Goal: Task Accomplishment & Management: Complete application form

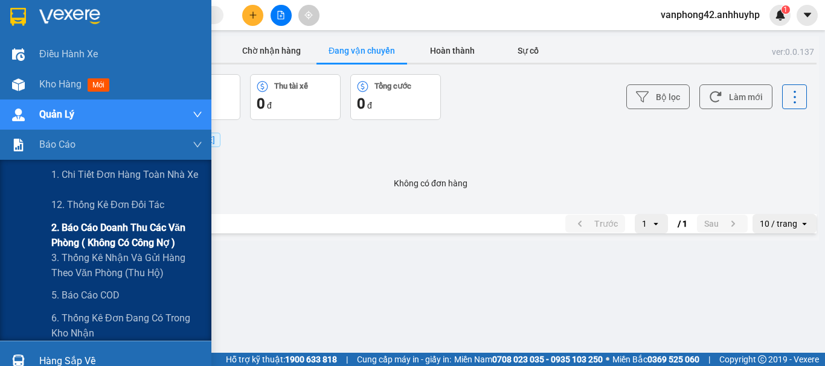
click at [98, 243] on span "2. Báo cáo doanh thu các văn phòng ( không có công nợ )" at bounding box center [126, 235] width 151 height 30
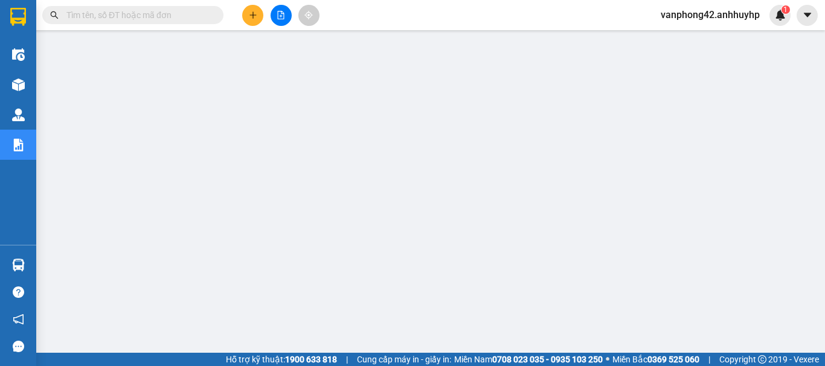
click at [167, 13] on input "text" at bounding box center [137, 14] width 142 height 13
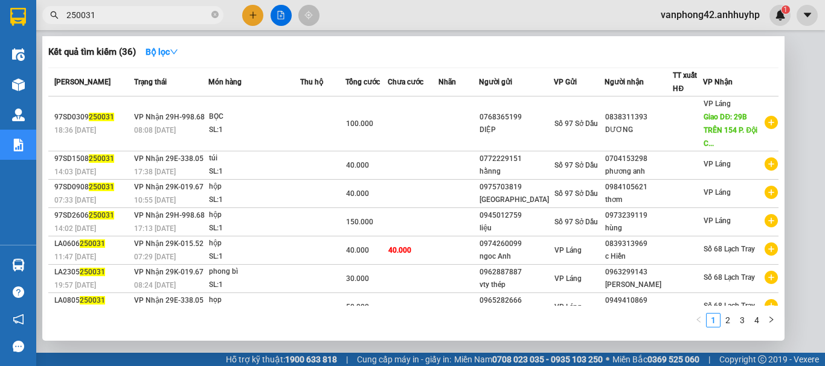
click at [67, 12] on input "250031" at bounding box center [137, 14] width 142 height 13
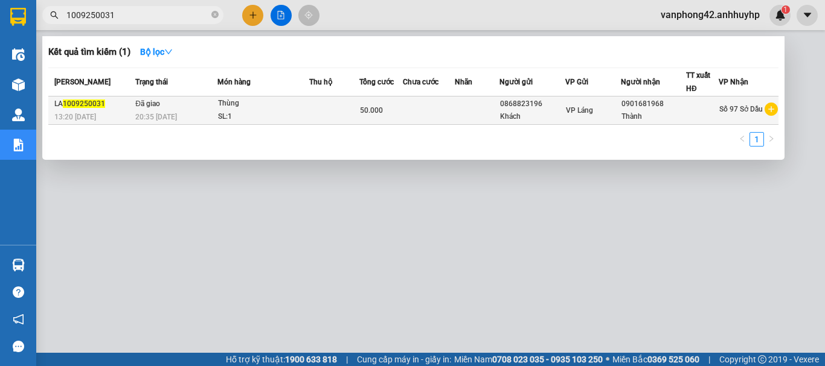
type input "1009250031"
click at [292, 113] on div "SL: 1" at bounding box center [263, 116] width 91 height 13
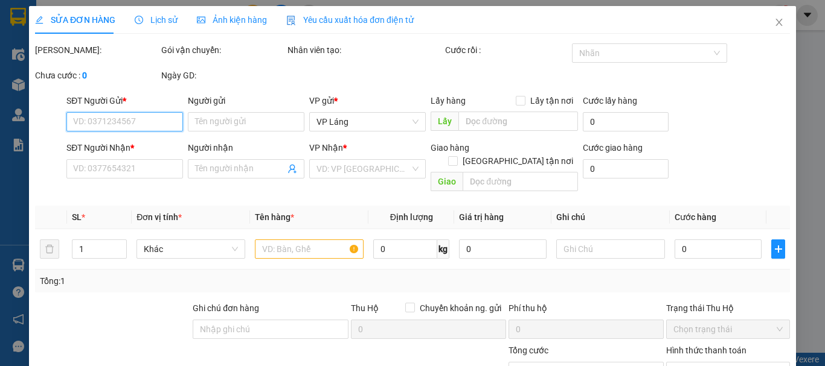
type input "0868823196"
type input "Khách"
type input "0901681968"
type input "Thành"
type input "50.000"
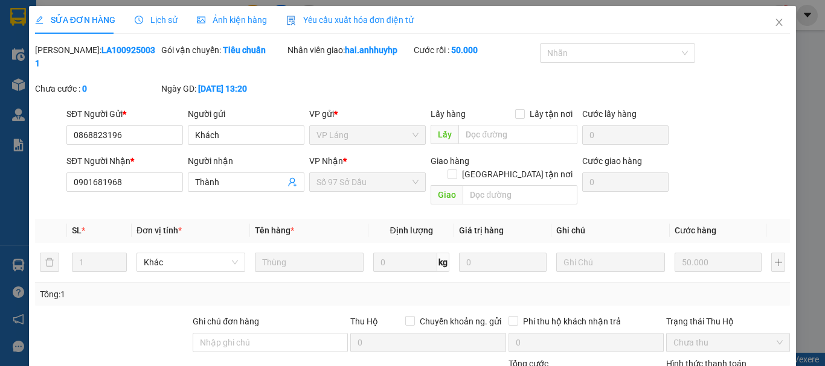
click at [159, 21] on span "Lịch sử" at bounding box center [156, 20] width 43 height 10
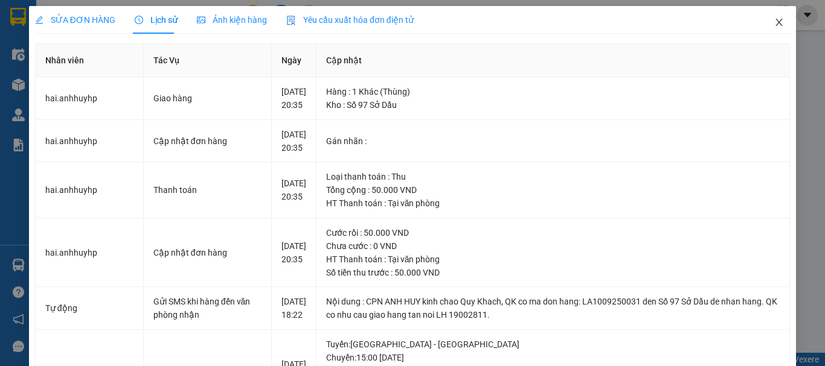
click at [774, 27] on icon "close" at bounding box center [779, 23] width 10 height 10
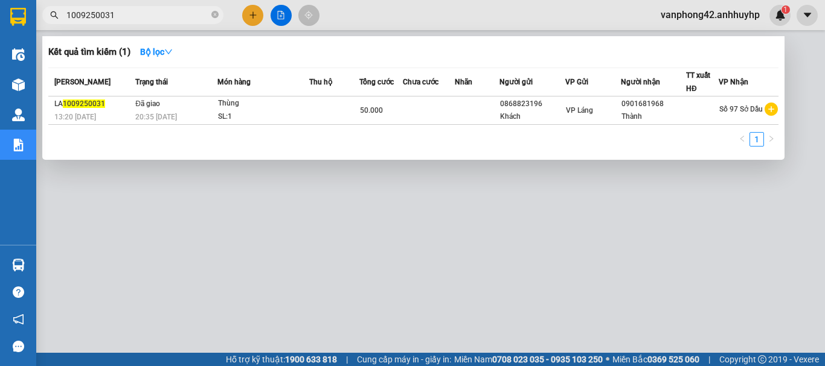
click at [154, 17] on input "1009250031" at bounding box center [137, 14] width 142 height 13
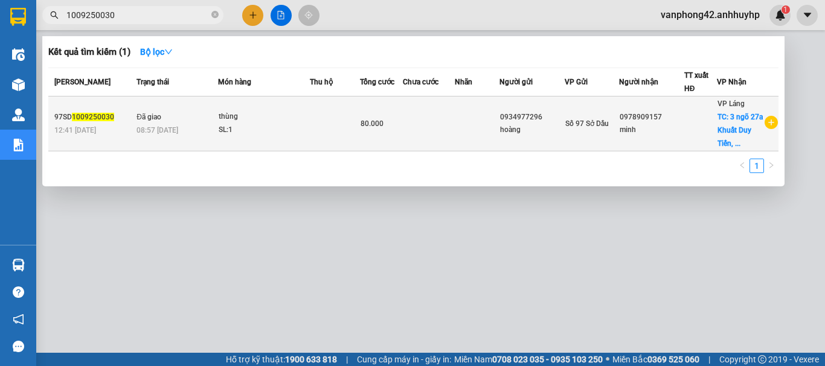
type input "1009250030"
click at [204, 121] on td "Đã giao 08:57 [DATE]" at bounding box center [175, 124] width 85 height 55
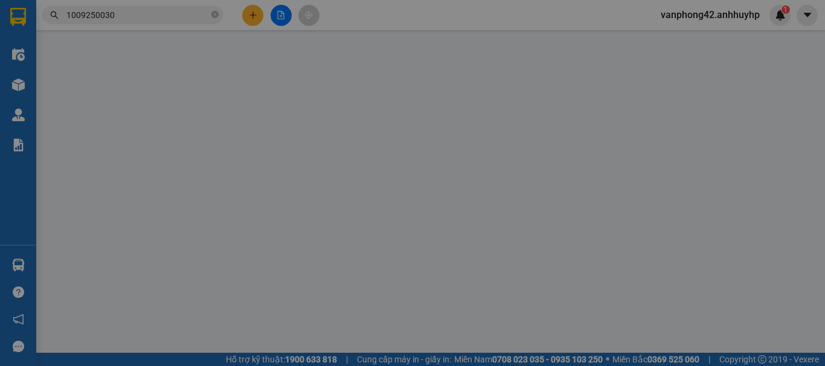
click at [204, 121] on input "Người gửi" at bounding box center [246, 121] width 117 height 19
type input "0934977296"
type input "hoàng"
type input "0978909157"
type input "minh"
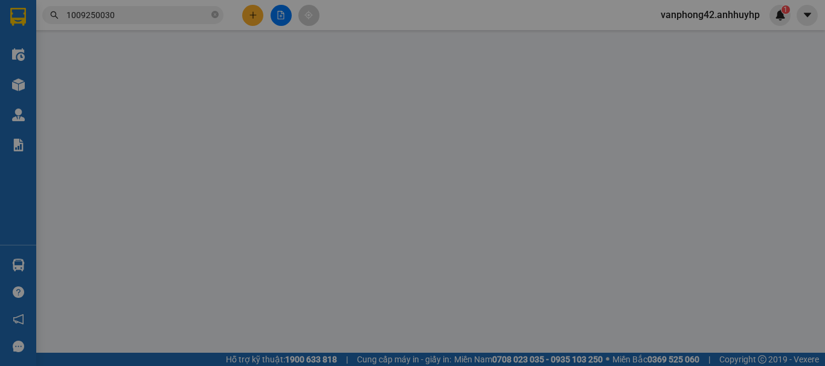
checkbox input "true"
type input "3 ngõ 27a Khuất Duy Tiến, [GEOGRAPHIC_DATA], [GEOGRAPHIC_DATA], [GEOGRAPHIC_DAT…"
type input "80.000"
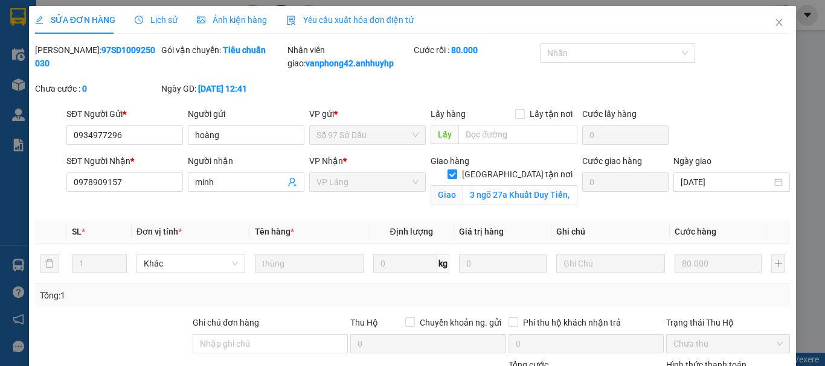
click at [155, 18] on span "Lịch sử" at bounding box center [156, 20] width 43 height 10
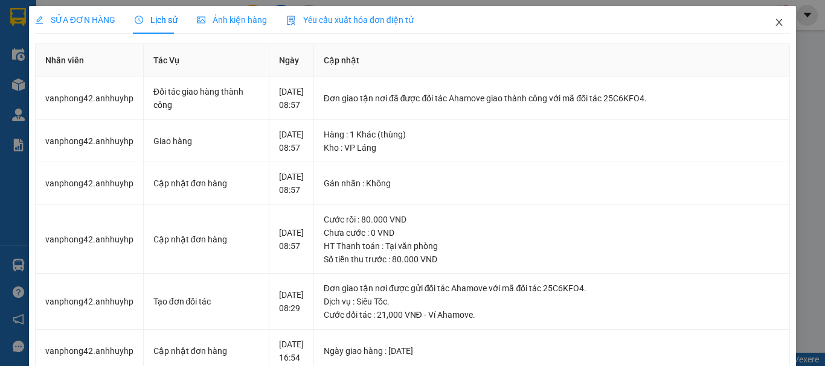
click at [774, 21] on icon "close" at bounding box center [779, 23] width 10 height 10
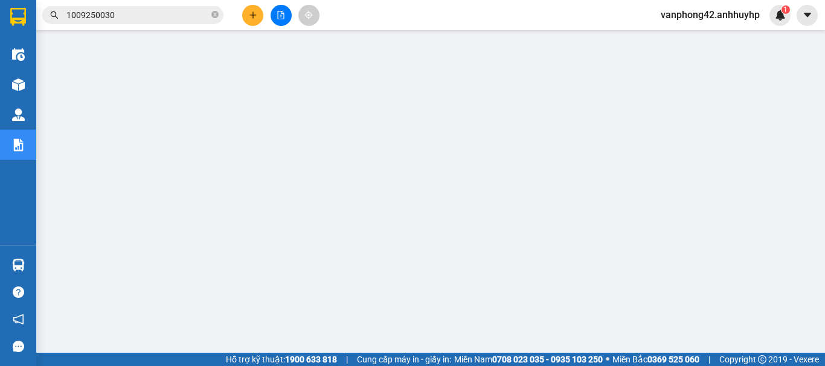
scroll to position [121, 0]
click at [154, 18] on input "1009250030" at bounding box center [137, 14] width 142 height 13
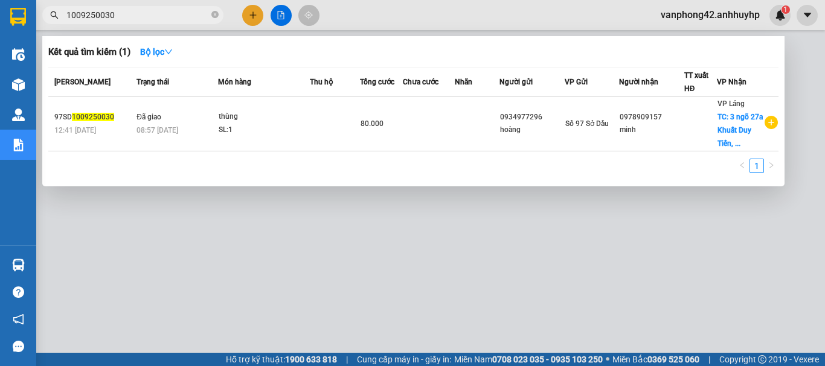
click at [130, 17] on input "1009250030" at bounding box center [137, 14] width 142 height 13
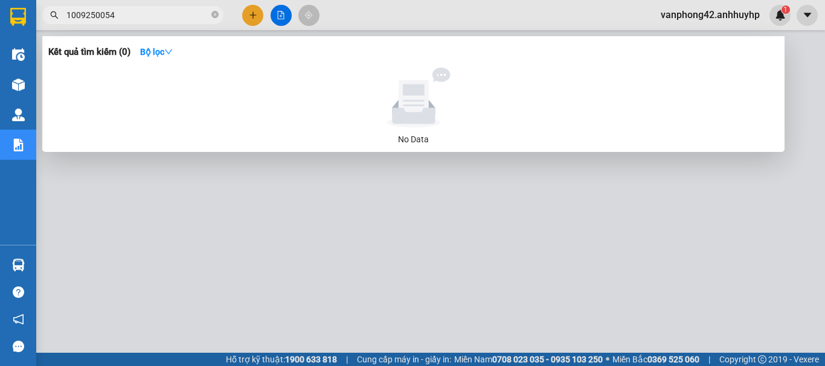
click at [145, 10] on input "1009250054" at bounding box center [137, 14] width 142 height 13
click at [548, 318] on div at bounding box center [412, 183] width 825 height 366
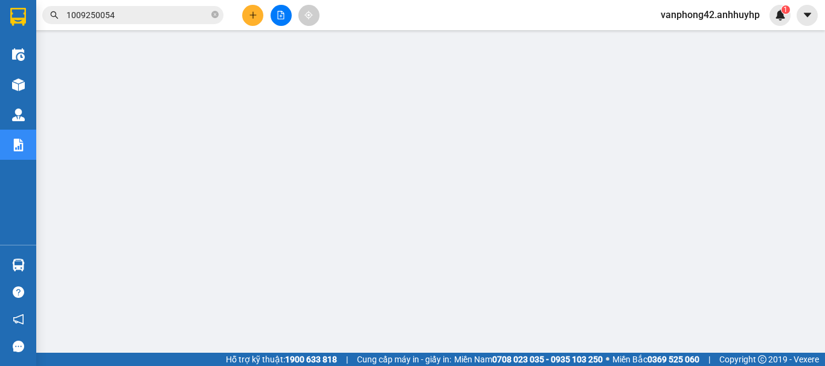
scroll to position [0, 0]
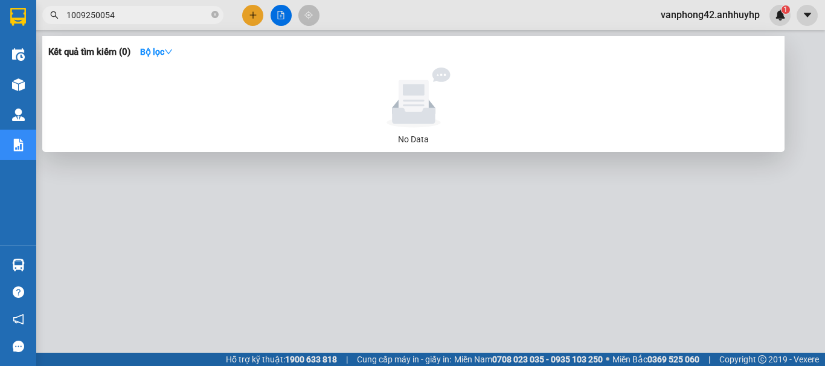
click at [74, 13] on input "1009250054" at bounding box center [137, 14] width 142 height 13
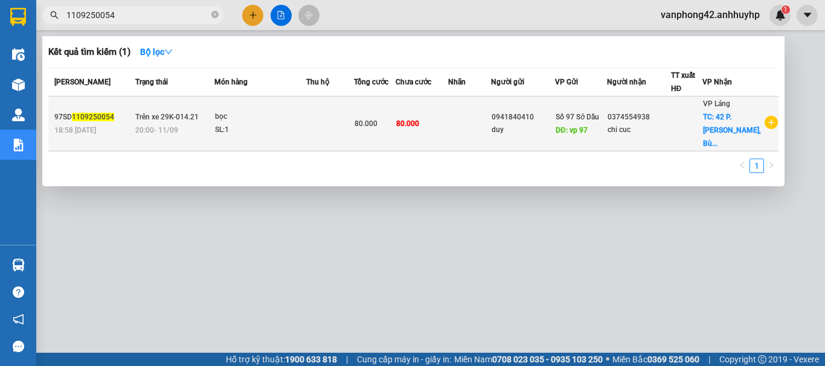
type input "1109250054"
click at [298, 126] on div "SL: 1" at bounding box center [260, 130] width 91 height 13
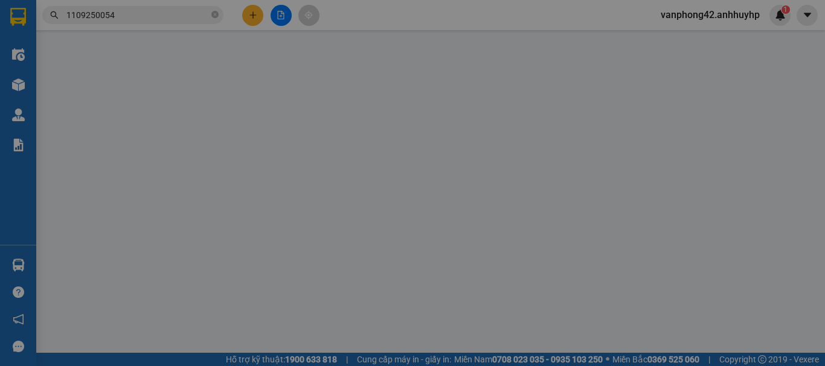
click at [298, 126] on input "Người gửi" at bounding box center [246, 121] width 117 height 19
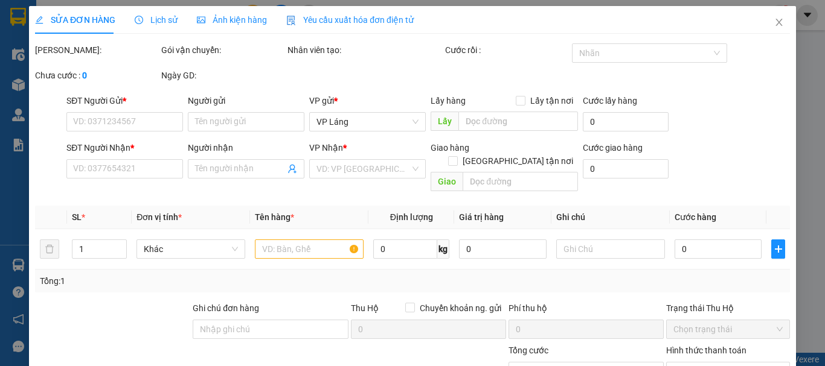
type input "0941840410"
type input "duy"
type input "vp 97"
type input "0374554938"
type input "chi cuc"
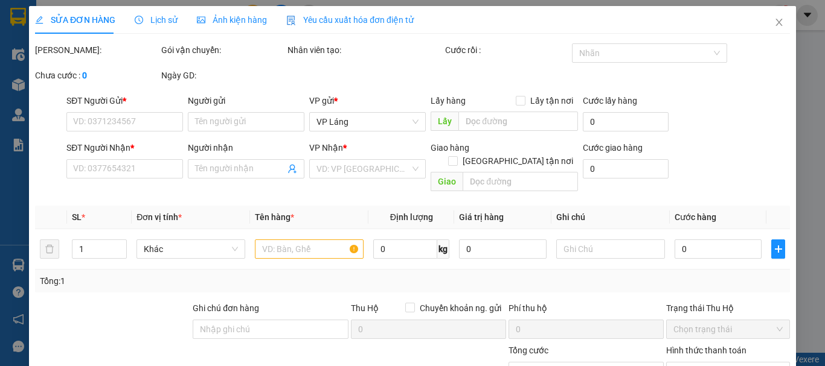
checkbox input "true"
type input "42 P. [PERSON_NAME], [PERSON_NAME], Hai Bà Trưng, [GEOGRAPHIC_DATA], [GEOGRAPHI…"
type input "80.000"
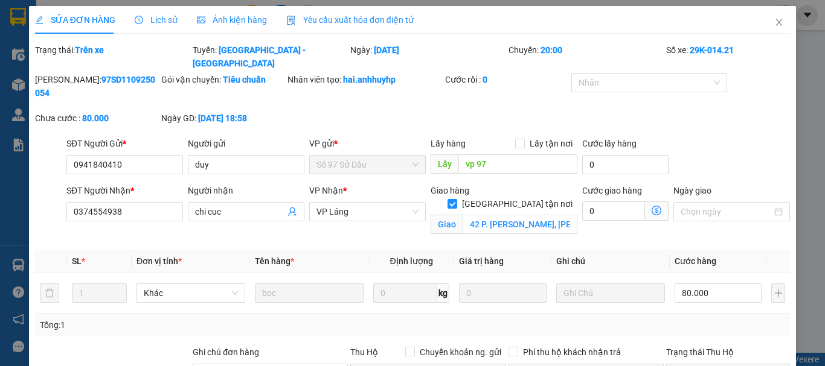
click at [166, 19] on span "Lịch sử" at bounding box center [156, 20] width 43 height 10
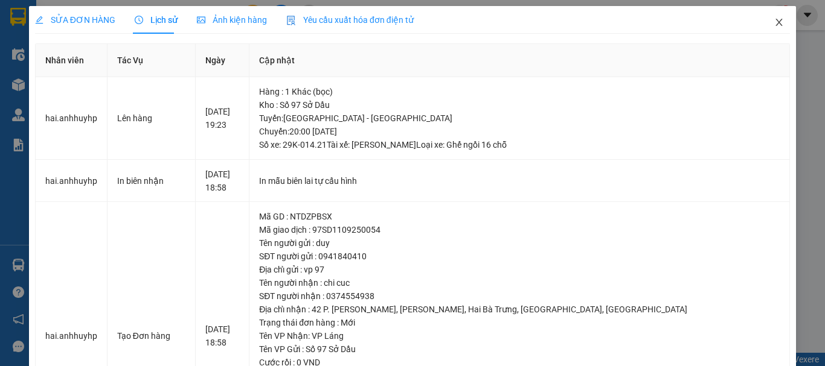
click at [774, 26] on icon "close" at bounding box center [779, 23] width 10 height 10
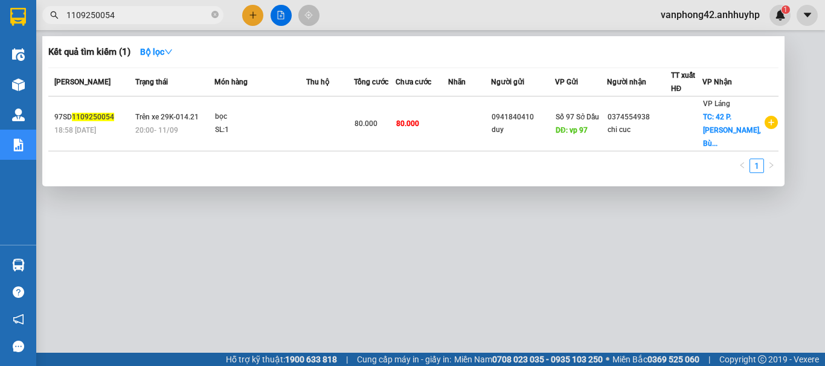
click at [124, 11] on input "1109250054" at bounding box center [137, 14] width 142 height 13
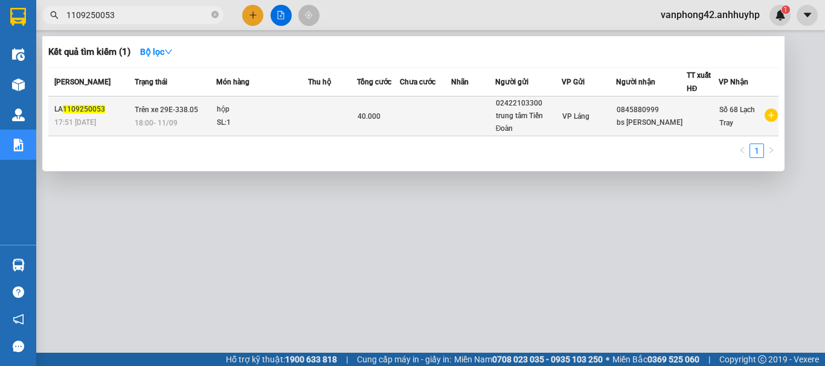
type input "1109250053"
click at [268, 120] on div "SL: 1" at bounding box center [262, 123] width 91 height 13
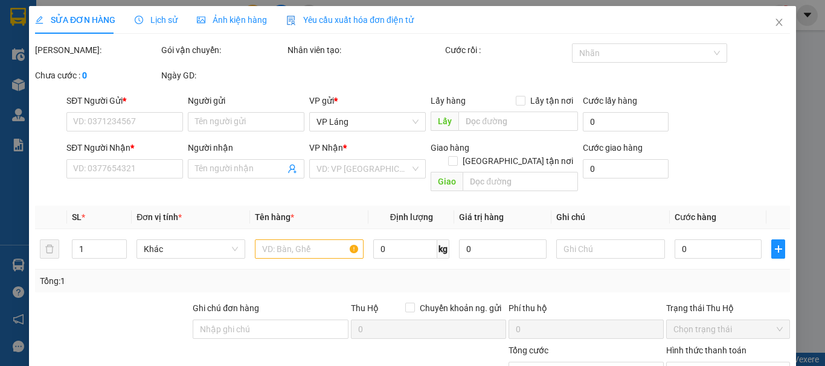
click at [268, 120] on input "Người gửi" at bounding box center [246, 121] width 117 height 19
type input "02422103300"
type input "trung tâm Tiến Đoàn"
type input "0845880999"
type input "bs [PERSON_NAME]"
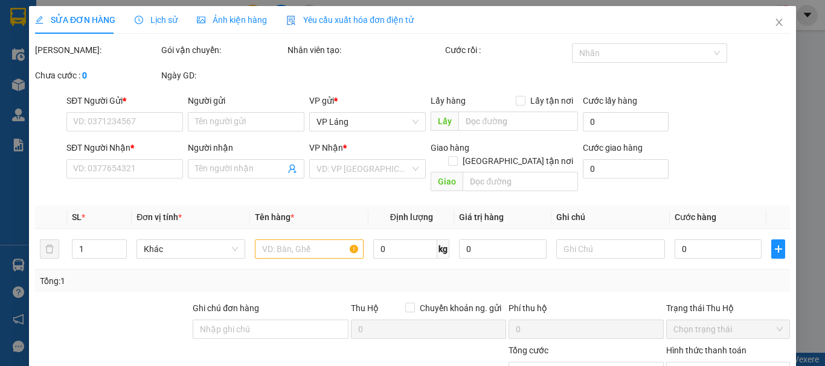
type input "40.000"
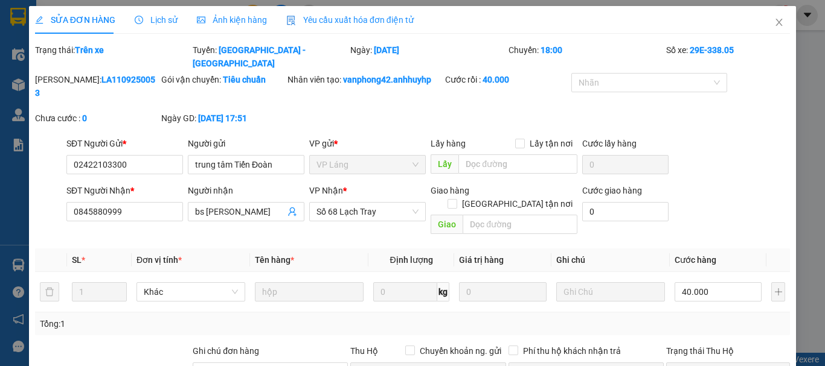
click at [166, 20] on span "Lịch sử" at bounding box center [156, 20] width 43 height 10
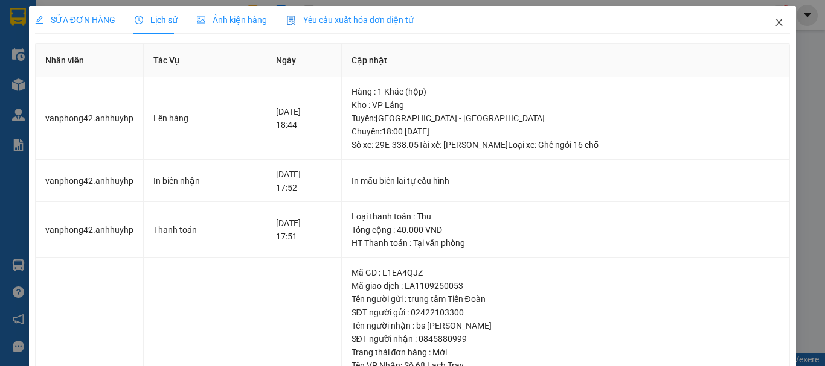
click at [774, 22] on icon "close" at bounding box center [779, 23] width 10 height 10
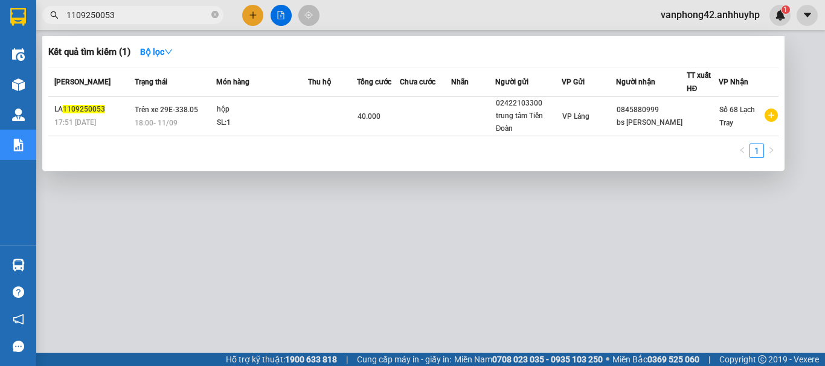
click at [121, 14] on input "1109250053" at bounding box center [137, 14] width 142 height 13
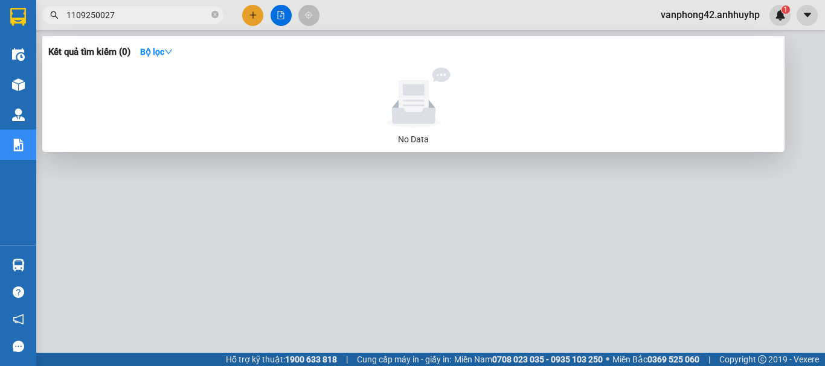
click at [74, 14] on input "1109250027" at bounding box center [137, 14] width 142 height 13
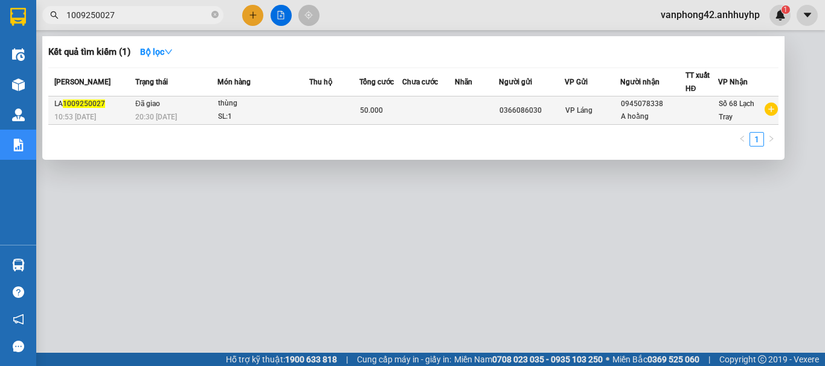
type input "1009250027"
click at [315, 111] on td at bounding box center [334, 111] width 50 height 28
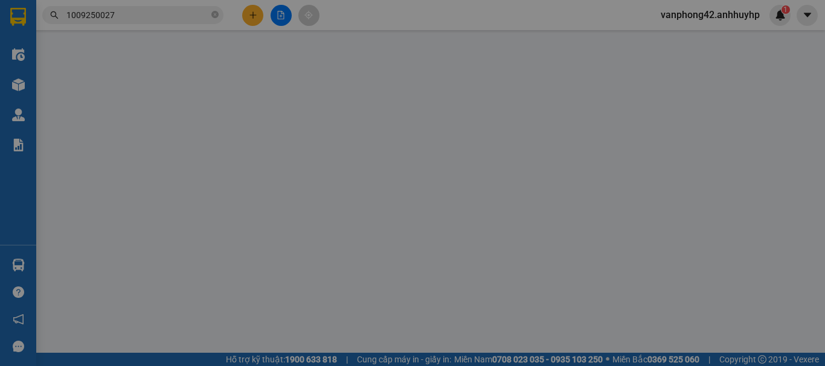
click at [315, 111] on div "VP gửi *" at bounding box center [367, 103] width 117 height 18
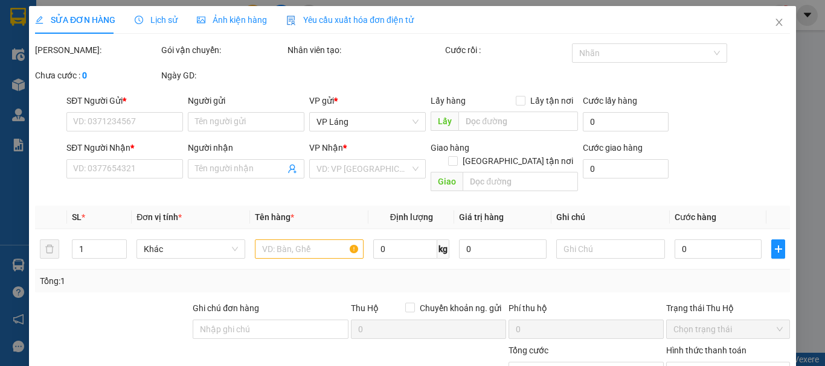
type input "0366086030"
type input "0945078338"
type input "A hoằng"
type input "50.000"
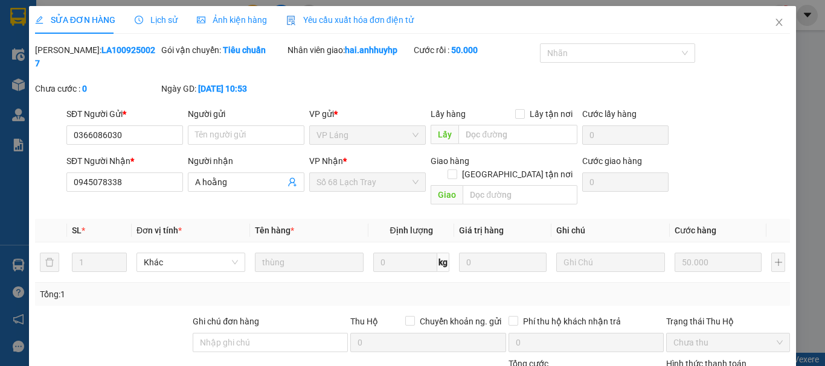
click at [161, 21] on span "Lịch sử" at bounding box center [156, 20] width 43 height 10
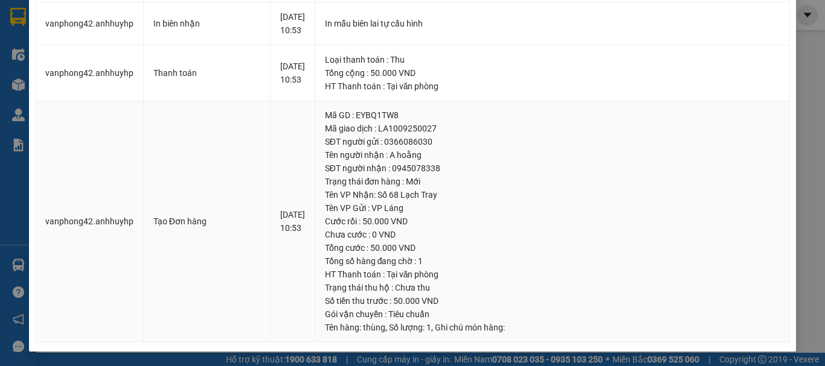
scroll to position [476, 0]
click at [808, 141] on div "SỬA ĐƠN HÀNG Lịch sử Ảnh kiện hàng Yêu cầu xuất hóa đơn điện tử Total Paid Fee …" at bounding box center [412, 183] width 825 height 366
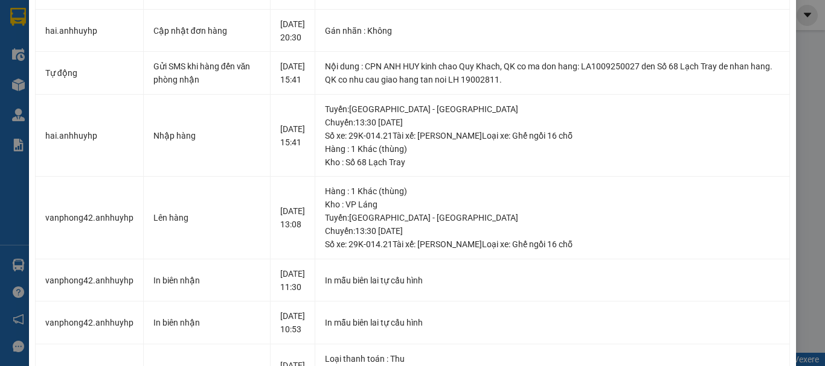
scroll to position [0, 0]
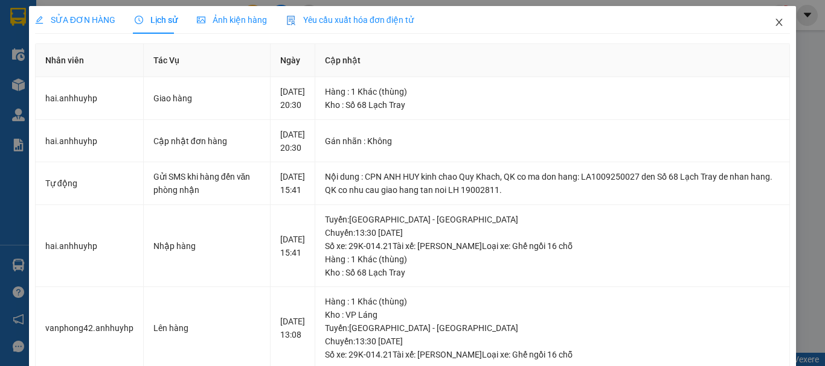
click at [774, 20] on icon "close" at bounding box center [779, 23] width 10 height 10
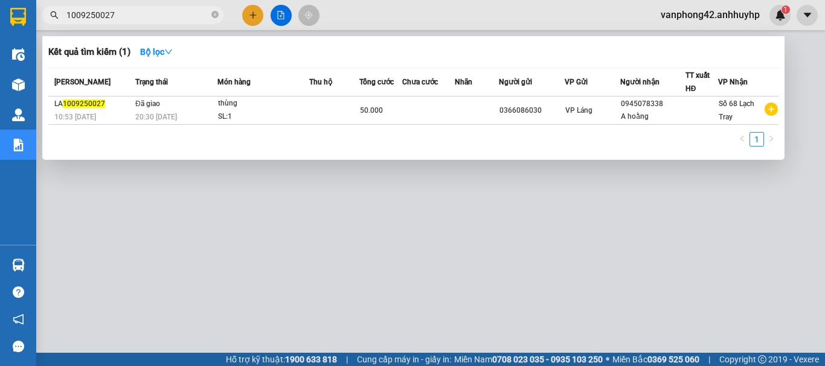
click at [145, 18] on input "1009250027" at bounding box center [137, 14] width 142 height 13
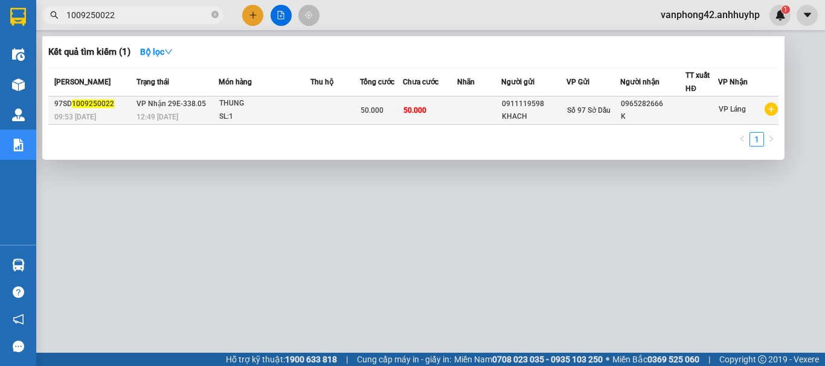
type input "1009250022"
click at [252, 118] on div "SL: 1" at bounding box center [264, 116] width 91 height 13
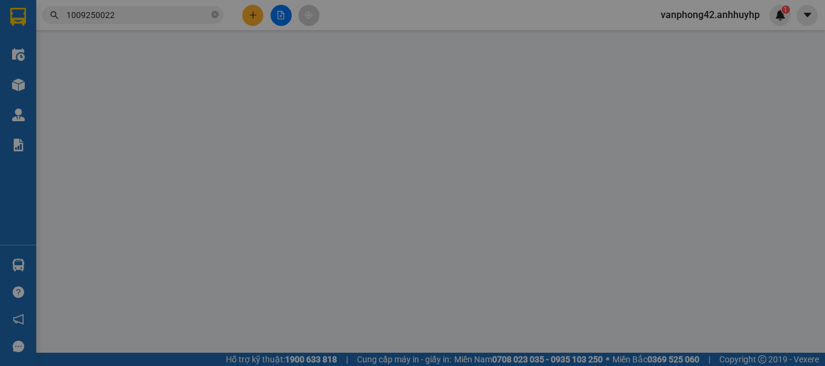
type input "0911119598"
type input "KHACH"
type input "0965282666"
type input "K"
type input "50.000"
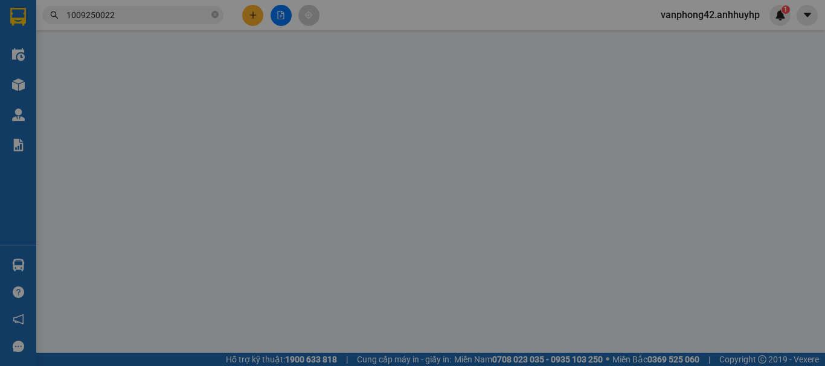
type input "50.000"
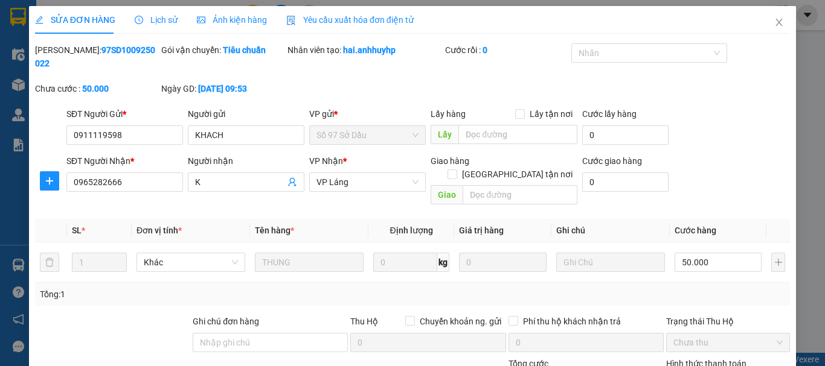
click at [171, 18] on span "Lịch sử" at bounding box center [156, 20] width 43 height 10
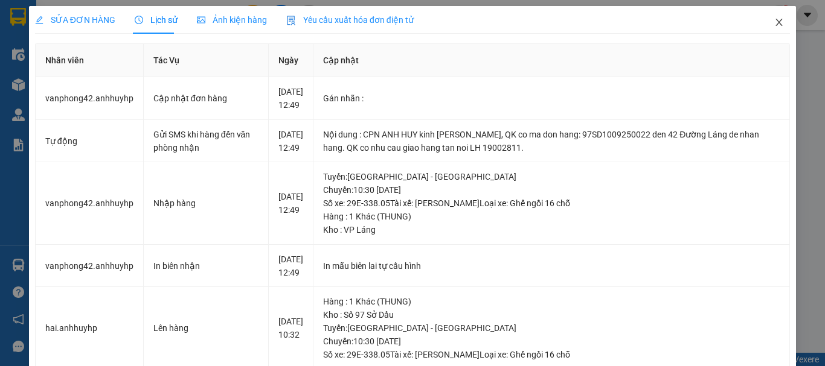
click at [775, 23] on icon "close" at bounding box center [779, 23] width 10 height 10
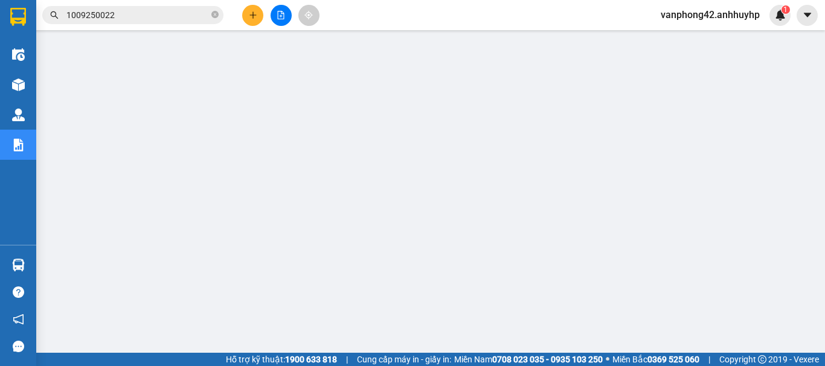
click at [159, 16] on input "1009250022" at bounding box center [137, 14] width 142 height 13
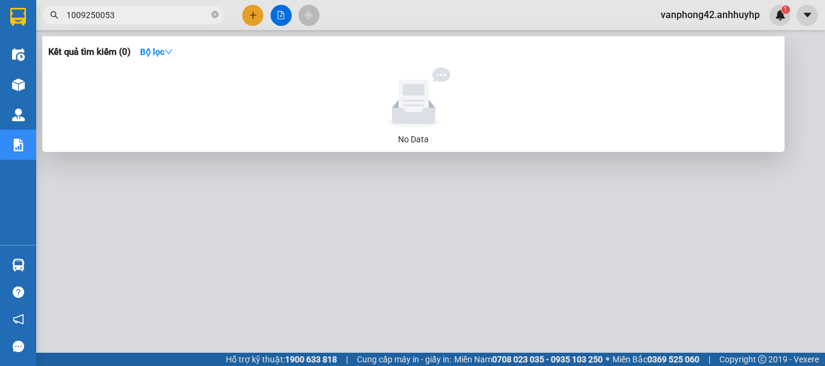
click at [75, 16] on input "1009250053" at bounding box center [137, 14] width 142 height 13
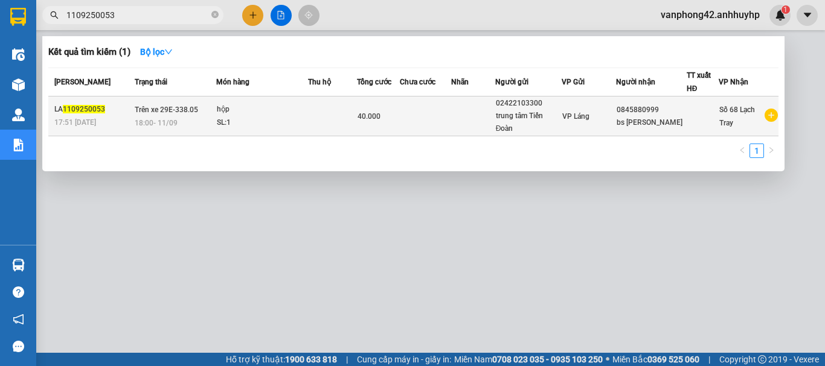
type input "1109250053"
click at [206, 112] on td "Trên xe 29E-338.05 18:00 [DATE]" at bounding box center [174, 117] width 84 height 40
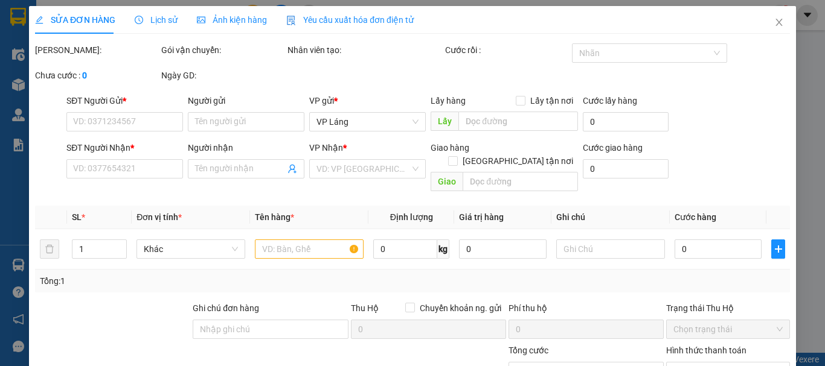
type input "02422103300"
type input "trung tâm Tiến Đoàn"
type input "0845880999"
type input "bs [PERSON_NAME]"
type input "40.000"
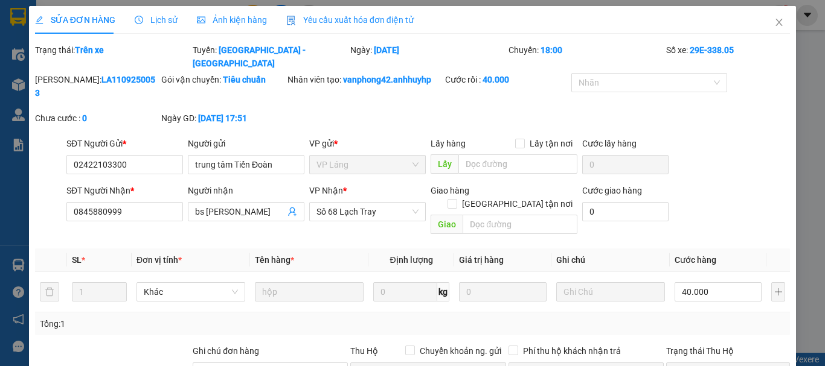
click at [157, 22] on span "Lịch sử" at bounding box center [156, 20] width 43 height 10
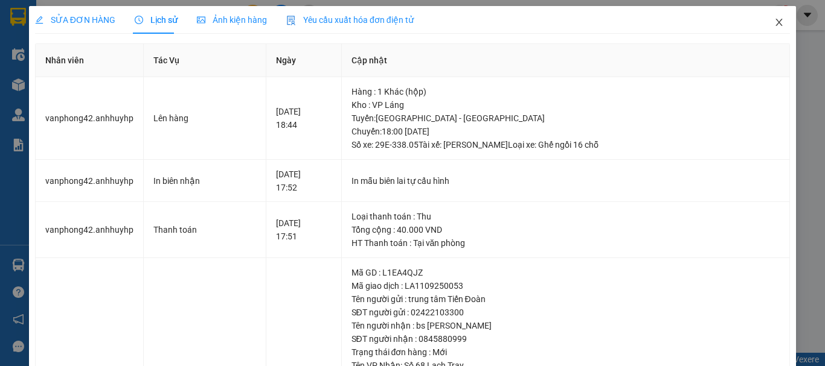
click at [774, 19] on icon "close" at bounding box center [779, 23] width 10 height 10
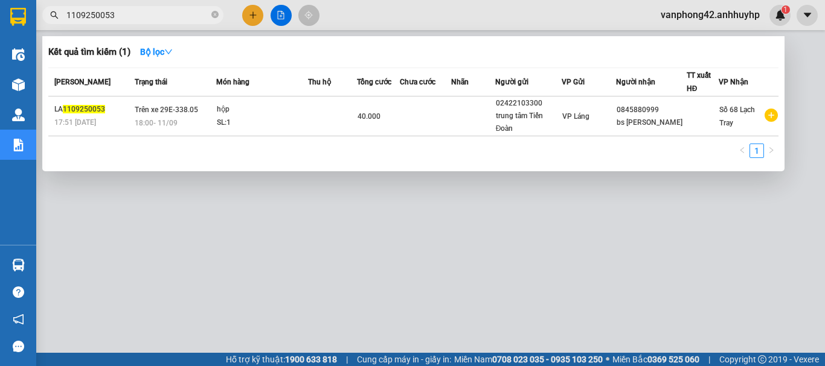
click at [112, 14] on input "1109250053" at bounding box center [137, 14] width 142 height 13
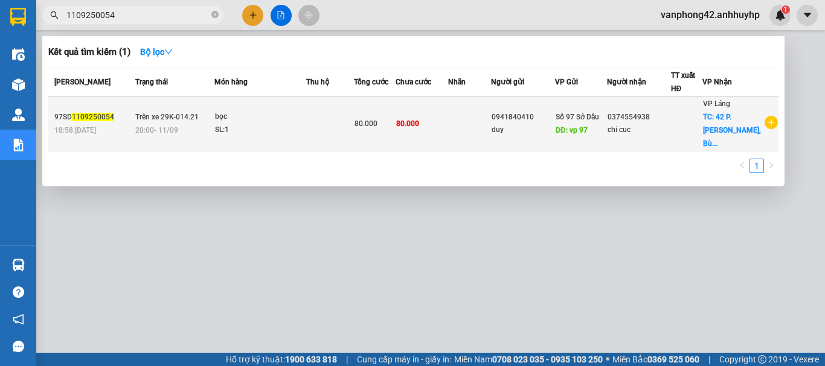
type input "1109250054"
click at [264, 132] on div "SL: 1" at bounding box center [260, 130] width 91 height 13
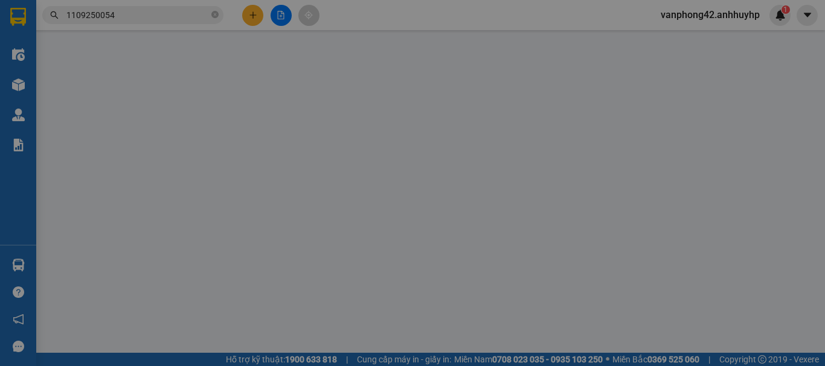
click at [264, 132] on div "Người gửi Tên người gửi" at bounding box center [246, 115] width 117 height 42
type input "0941840410"
type input "duy"
type input "vp 97"
type input "0374554938"
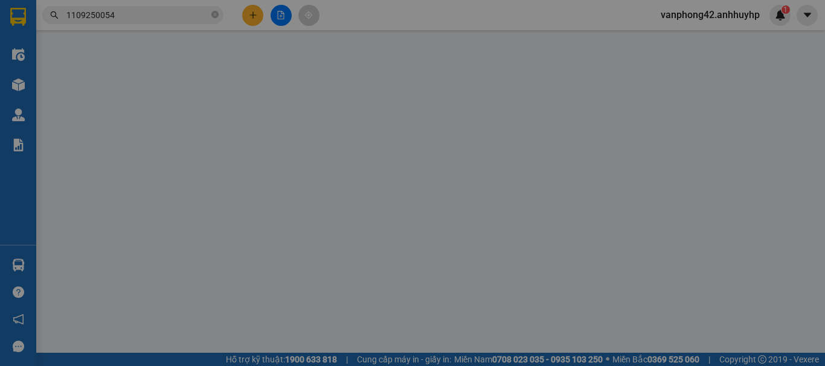
type input "chi cuc"
checkbox input "true"
type input "42 P. [PERSON_NAME], [PERSON_NAME], Hai Bà Trưng, [GEOGRAPHIC_DATA], [GEOGRAPHI…"
type input "80.000"
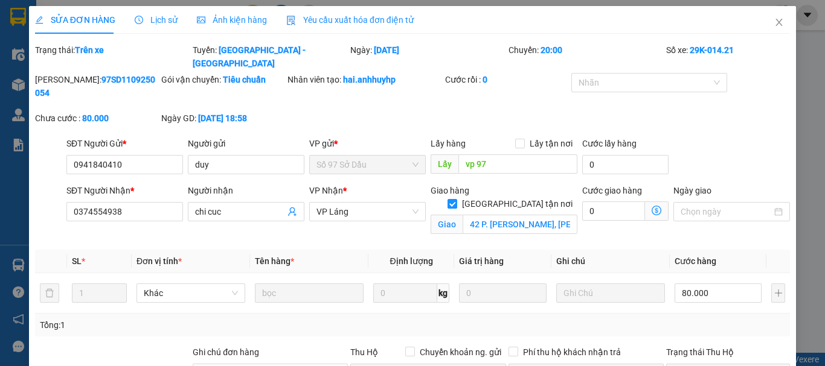
click at [164, 22] on span "Lịch sử" at bounding box center [156, 20] width 43 height 10
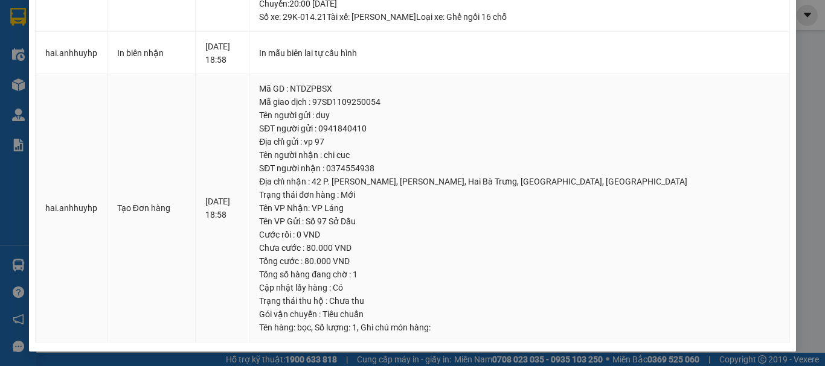
scroll to position [7, 0]
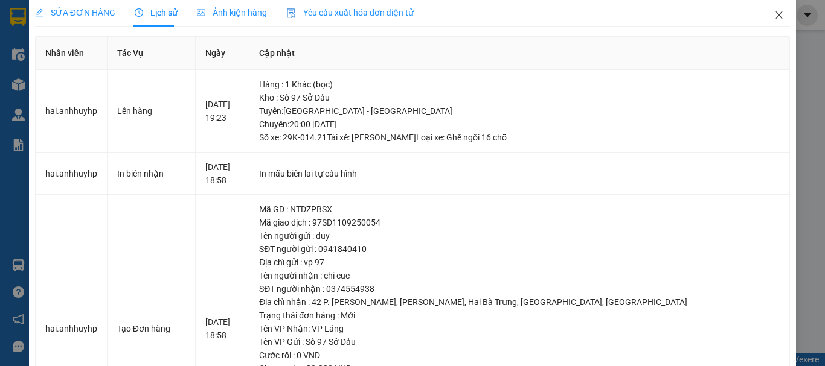
click at [774, 15] on icon "close" at bounding box center [779, 15] width 10 height 10
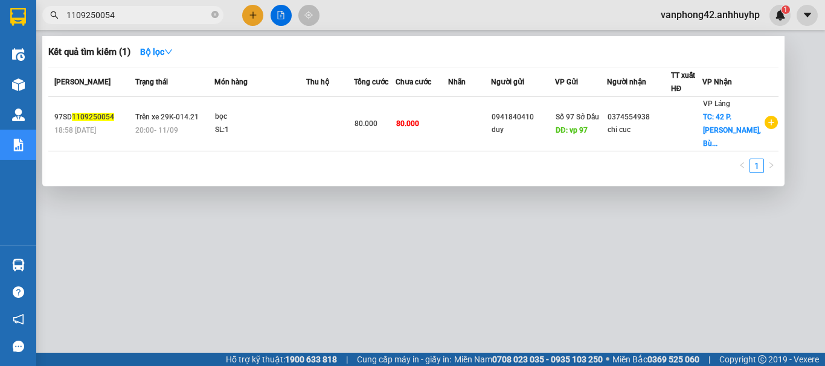
click at [181, 14] on input "1109250054" at bounding box center [137, 14] width 142 height 13
click at [715, 345] on div at bounding box center [412, 183] width 825 height 366
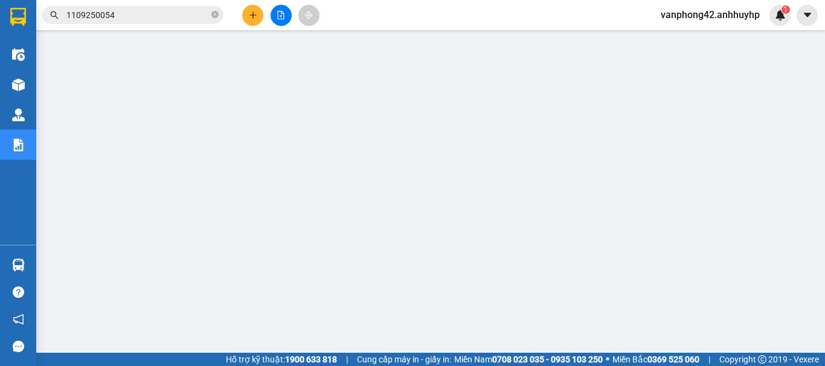
click at [120, 16] on input "1109250054" at bounding box center [137, 14] width 142 height 13
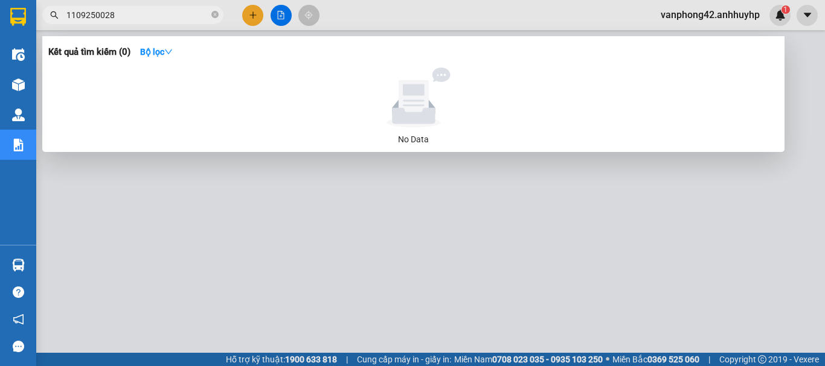
click at [75, 14] on input "1109250028" at bounding box center [137, 14] width 142 height 13
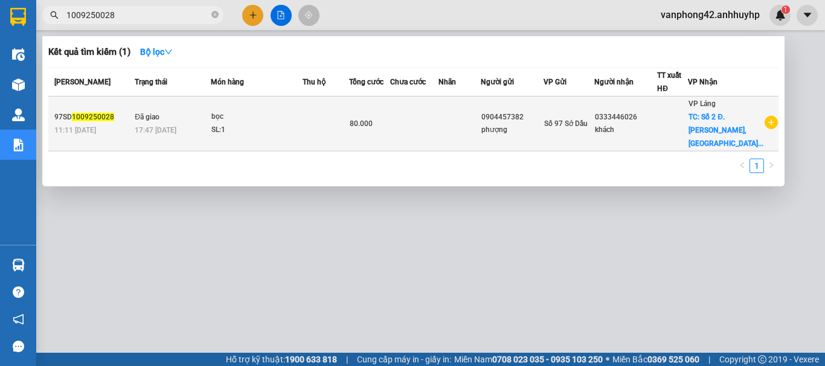
type input "1009250028"
click at [273, 130] on div "SL: 1" at bounding box center [256, 130] width 91 height 13
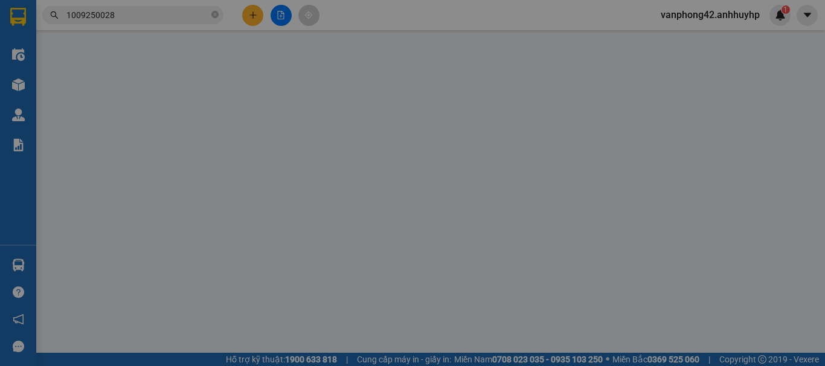
click at [273, 130] on input "Người gửi" at bounding box center [246, 121] width 117 height 19
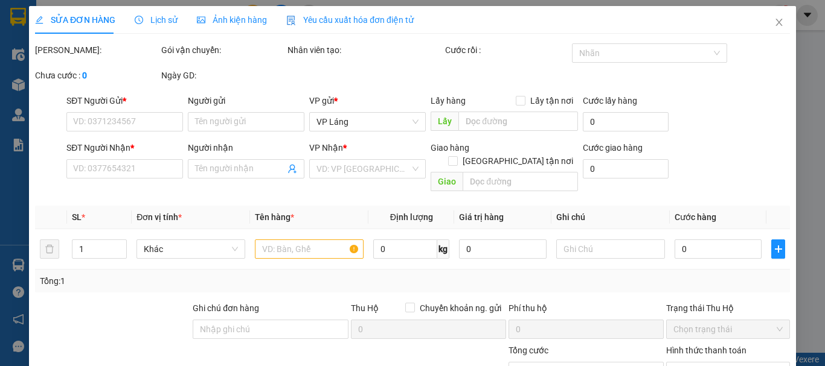
type input "0904457382"
type input "phượng"
type input "0333446026"
type input "khách"
checkbox input "true"
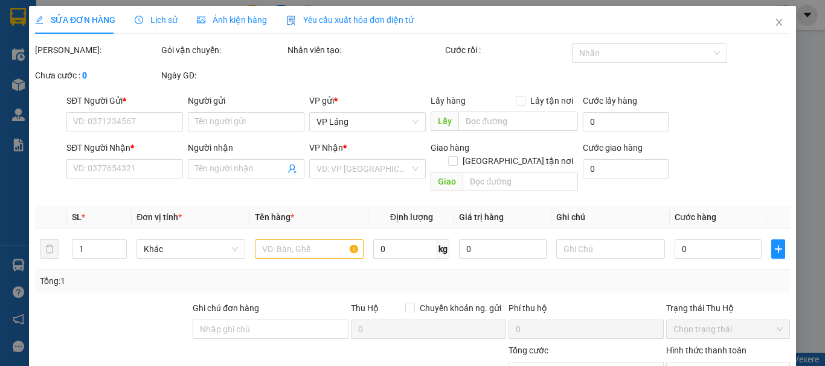
type input "Số 2 Đ. [GEOGRAPHIC_DATA], [GEOGRAPHIC_DATA], [GEOGRAPHIC_DATA], [GEOGRAPHIC_DA…"
type input "80.000"
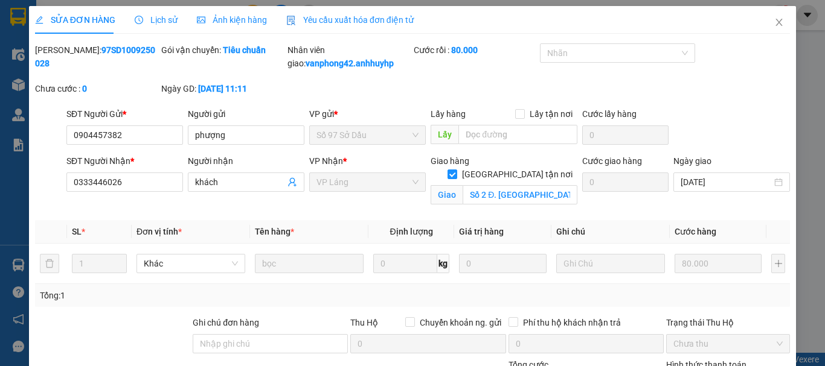
click at [167, 19] on span "Lịch sử" at bounding box center [156, 20] width 43 height 10
